Goal: Task Accomplishment & Management: Use online tool/utility

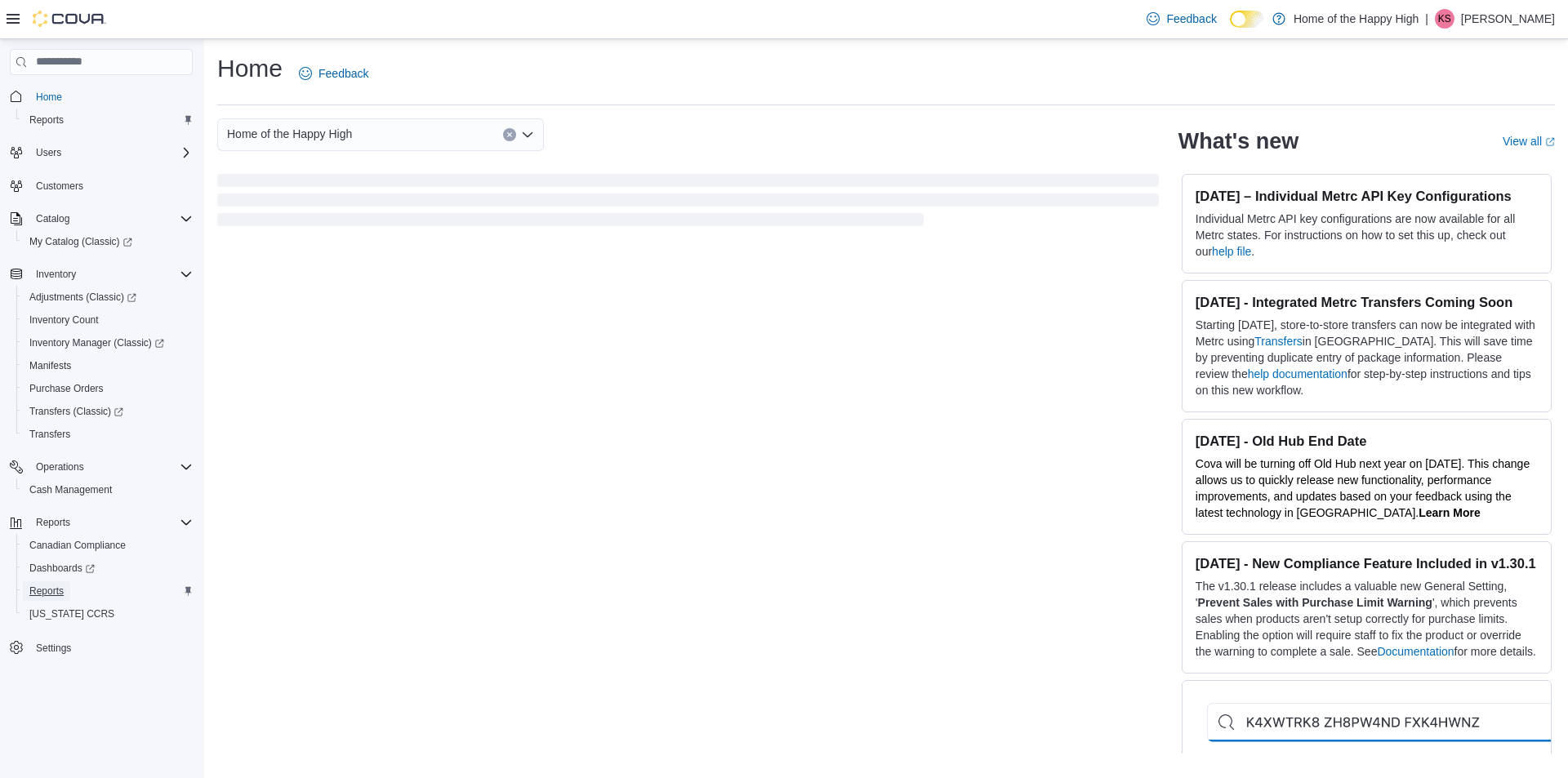
click at [48, 589] on span "Reports" at bounding box center [46, 591] width 34 height 13
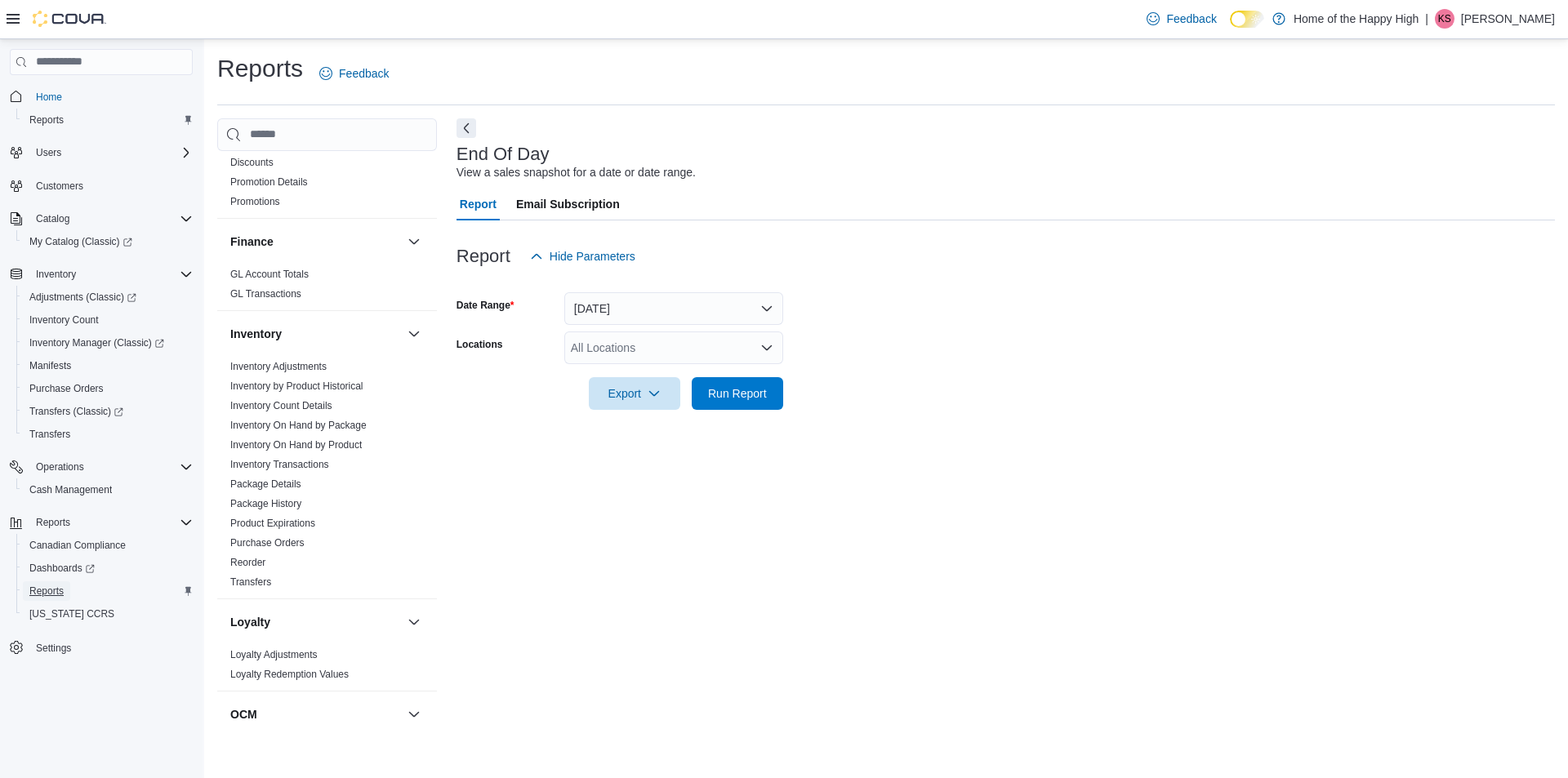
scroll to position [327, 0]
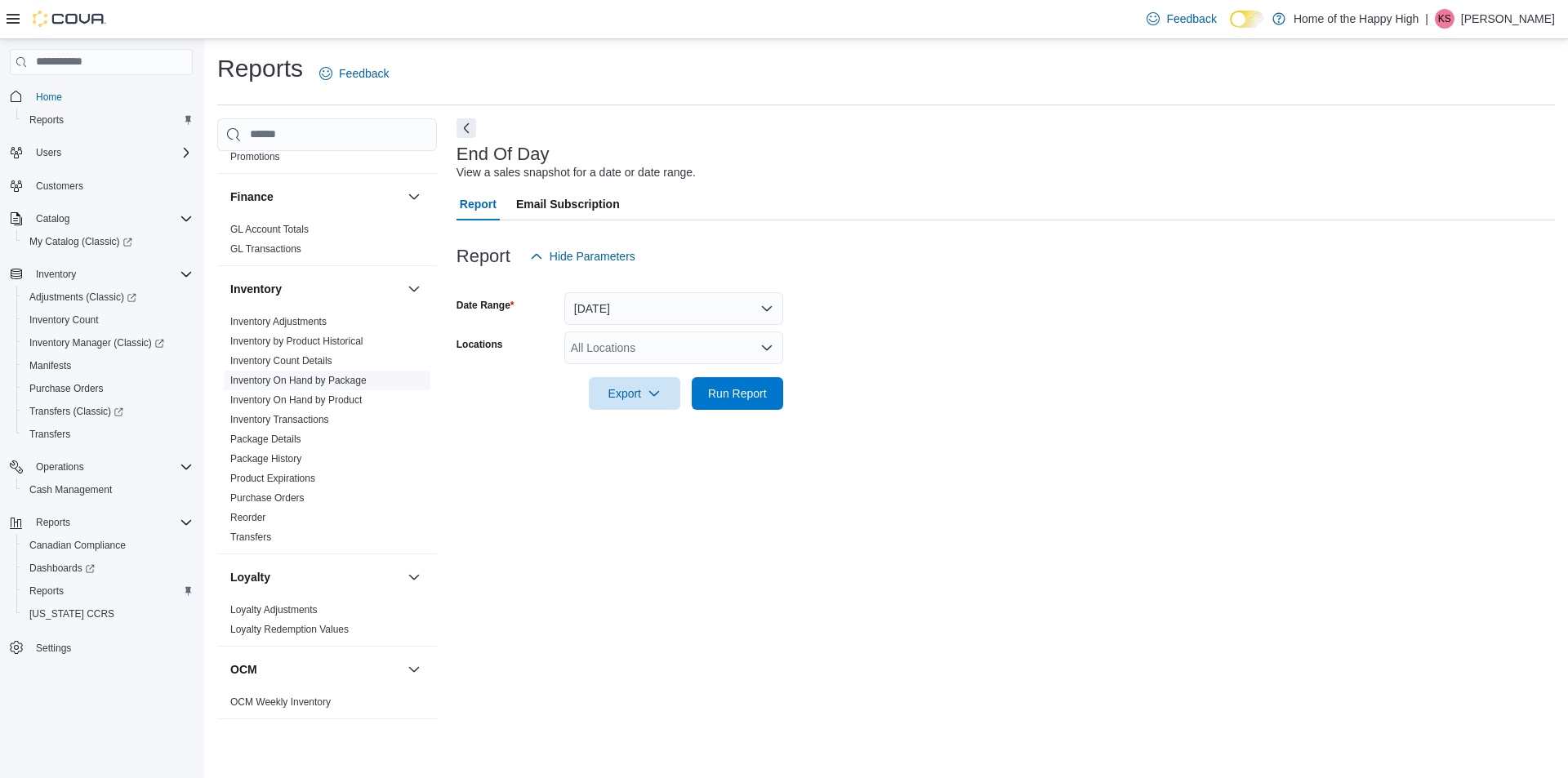
click at [312, 384] on link "Inventory On Hand by Package" at bounding box center [298, 380] width 137 height 11
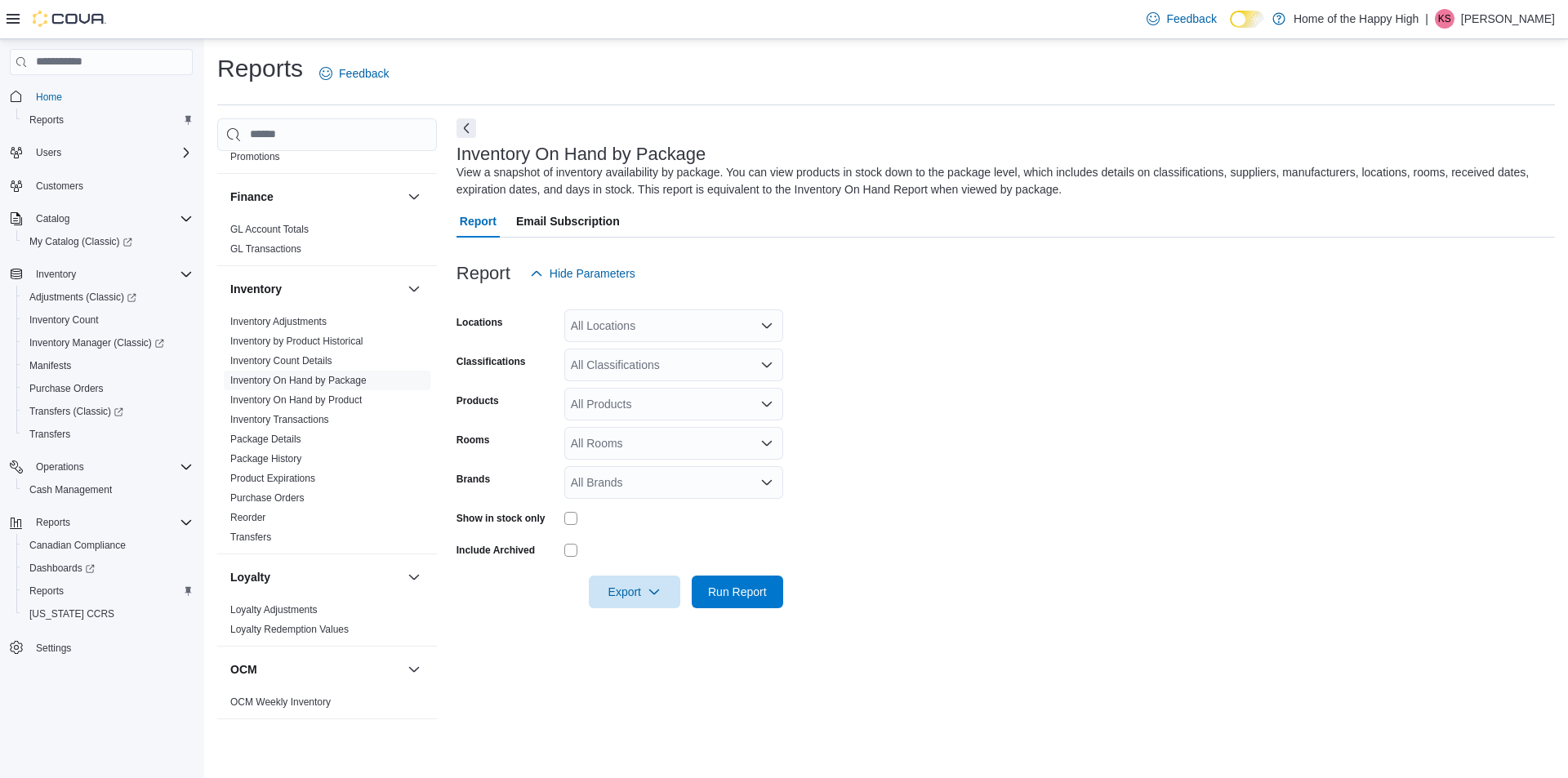
click at [618, 320] on div "All Locations" at bounding box center [673, 326] width 218 height 33
type input "****"
click at [668, 357] on span "[PERSON_NAME] Mall - Fire & Flower" at bounding box center [730, 353] width 196 height 16
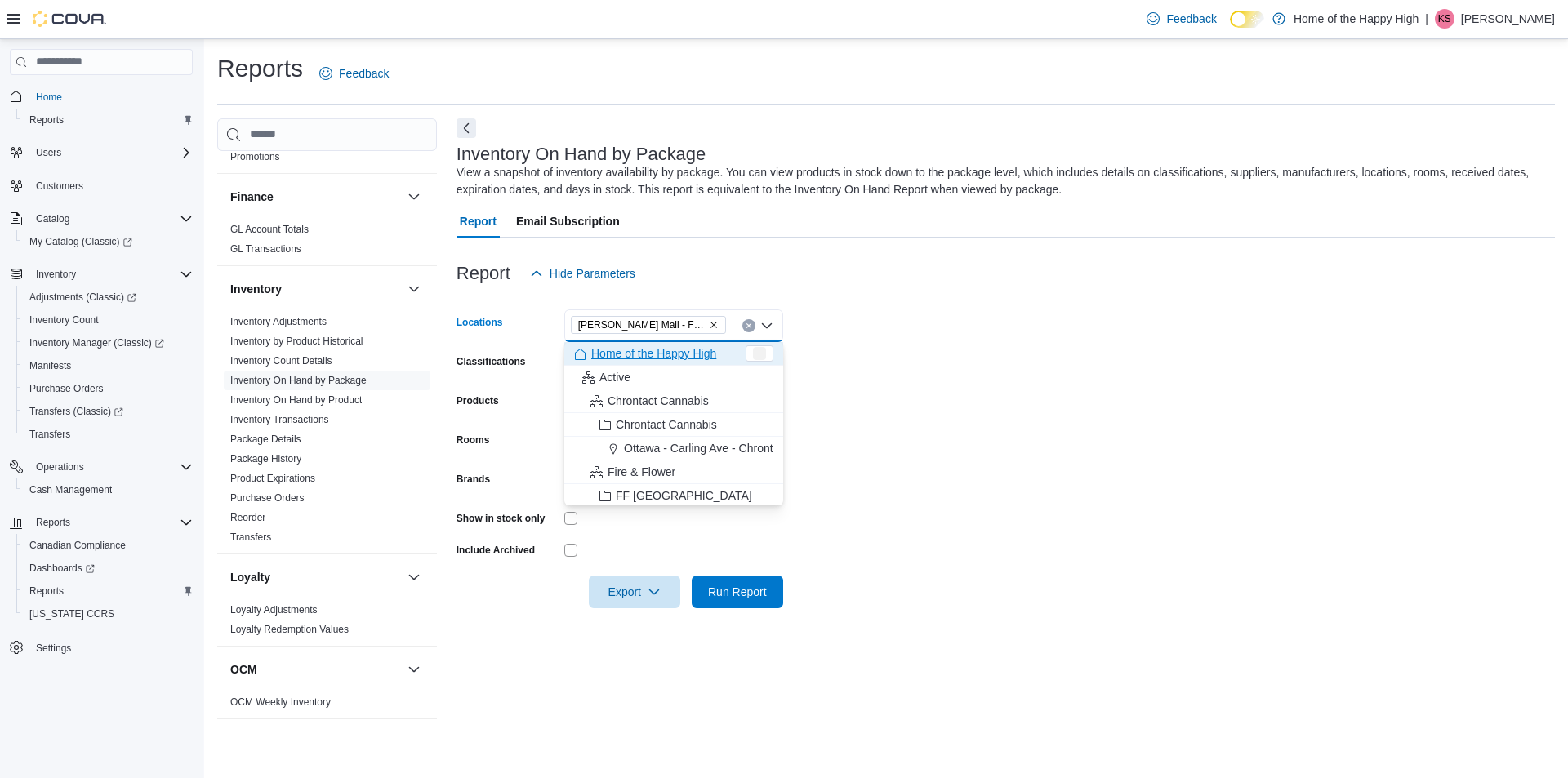
click at [853, 384] on form "Locations [GEOGRAPHIC_DATA][PERSON_NAME][GEOGRAPHIC_DATA] - Fire & Flower Combo…" at bounding box center [1005, 449] width 1098 height 318
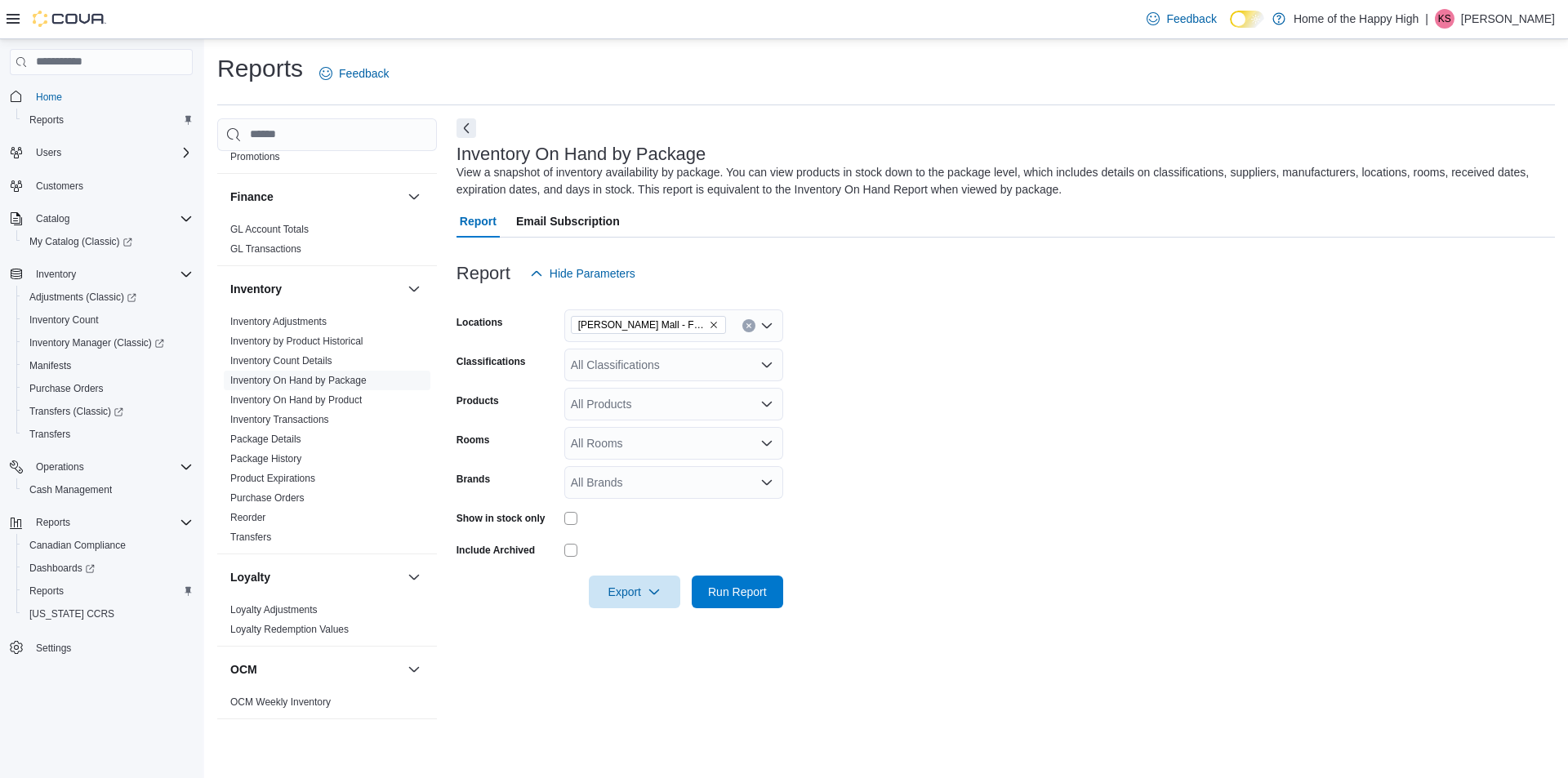
click at [624, 367] on div "All Classifications" at bounding box center [673, 364] width 218 height 33
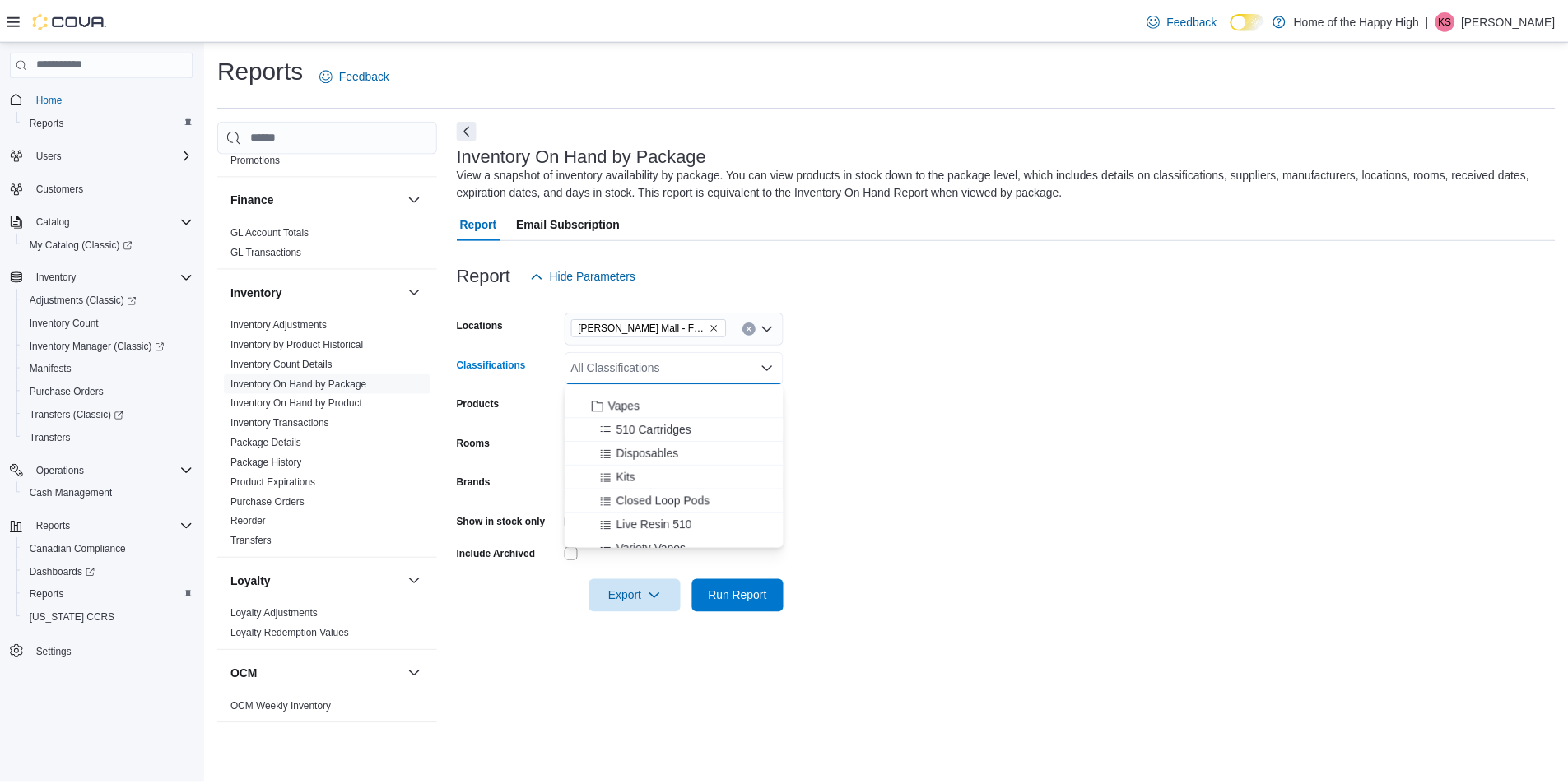
scroll to position [411, 0]
click at [641, 415] on span "Disposables" at bounding box center [652, 413] width 62 height 16
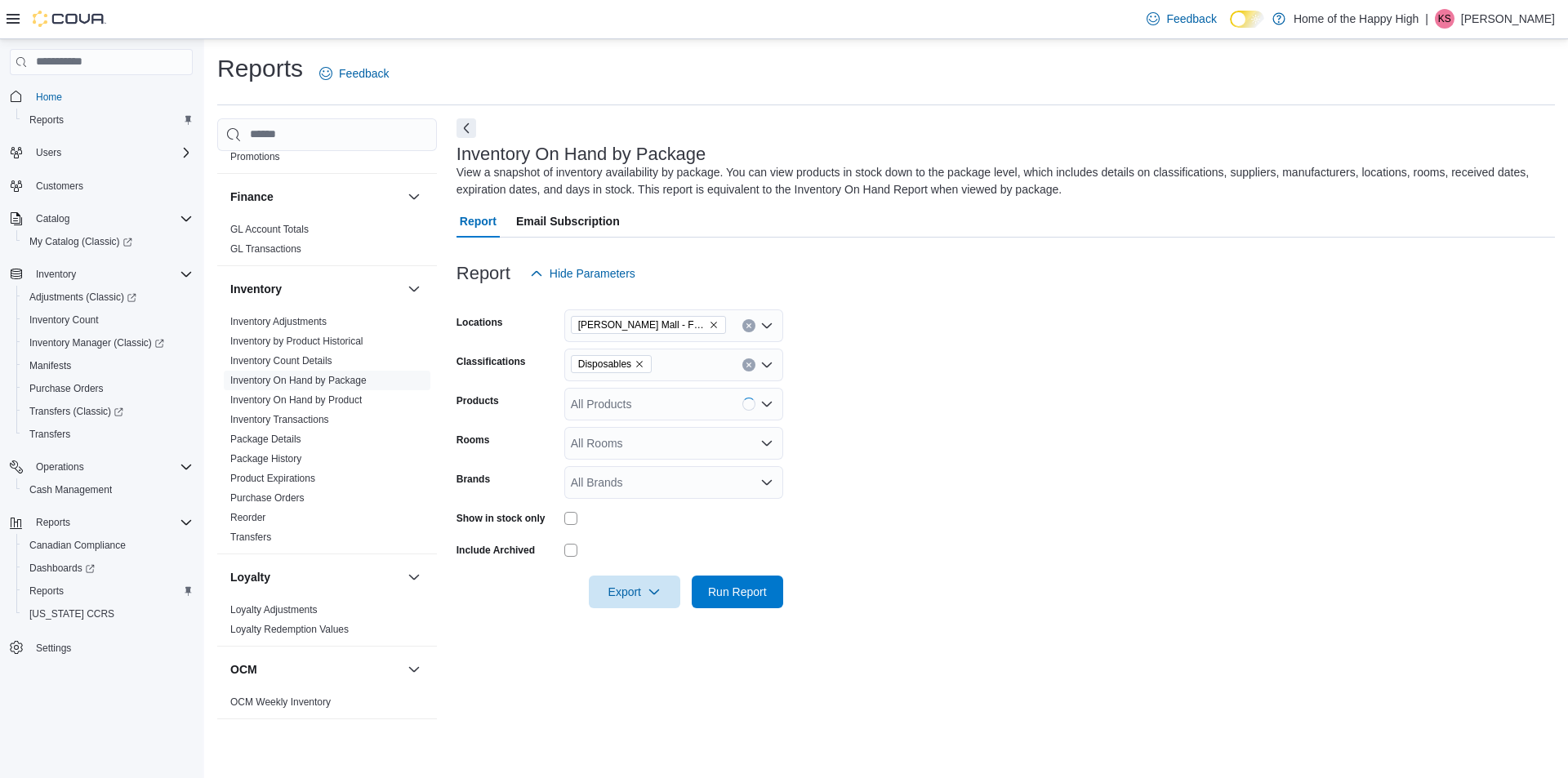
click at [999, 460] on form "Locations [PERSON_NAME] Mall - Fire & Flower Classifications Disposables Produc…" at bounding box center [1005, 449] width 1098 height 318
click at [735, 595] on span "Run Report" at bounding box center [737, 591] width 58 height 16
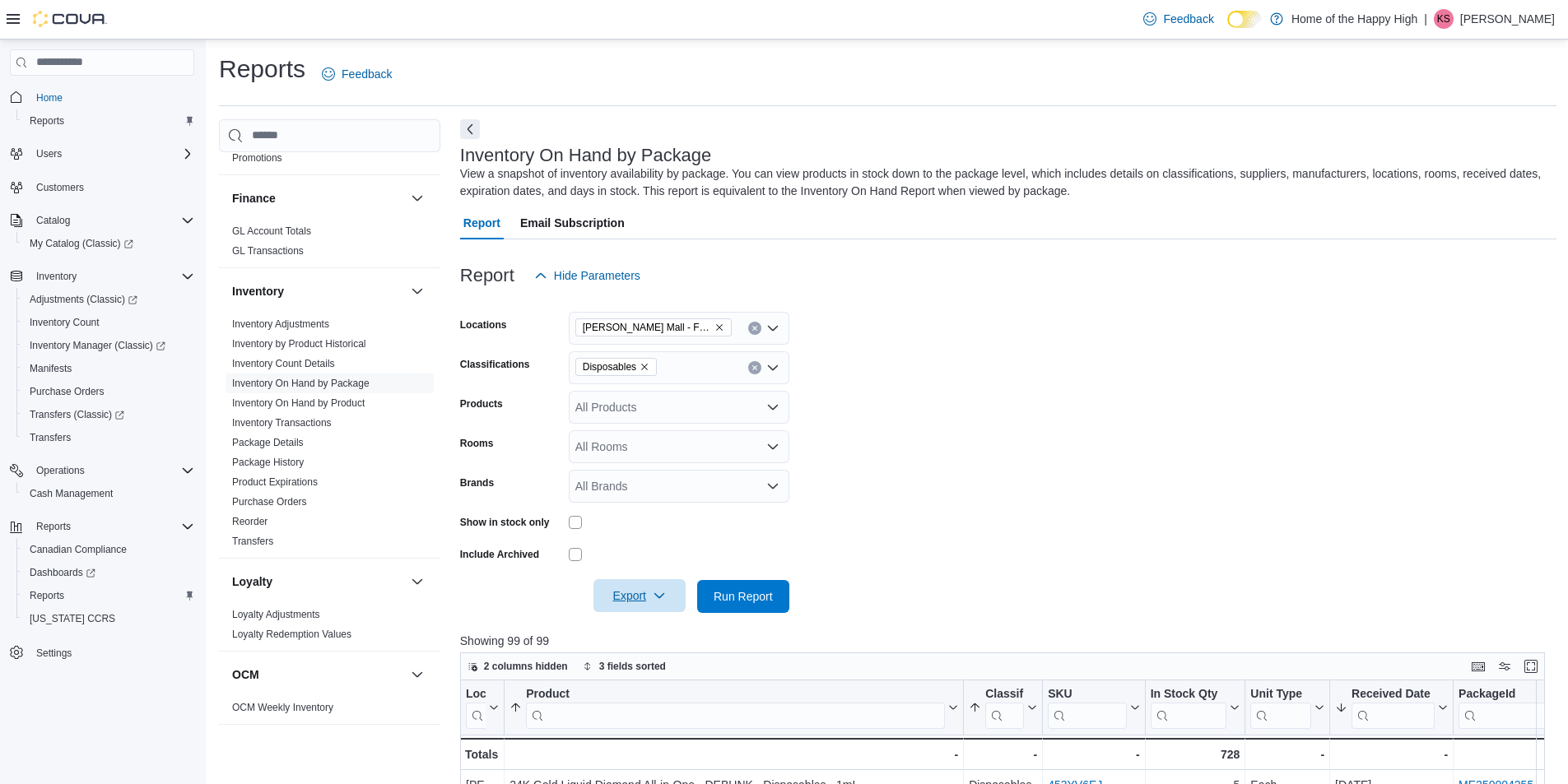
click at [659, 605] on span "Export" at bounding box center [640, 595] width 73 height 33
click at [645, 628] on span "Export to Excel" at bounding box center [641, 629] width 74 height 13
